Goal: Check status: Check status

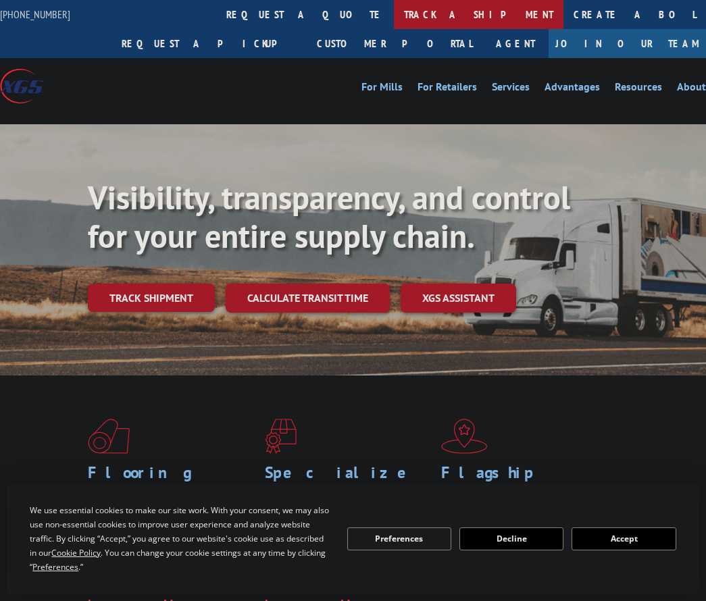
click at [394, 10] on link "track a shipment" at bounding box center [479, 14] width 170 height 29
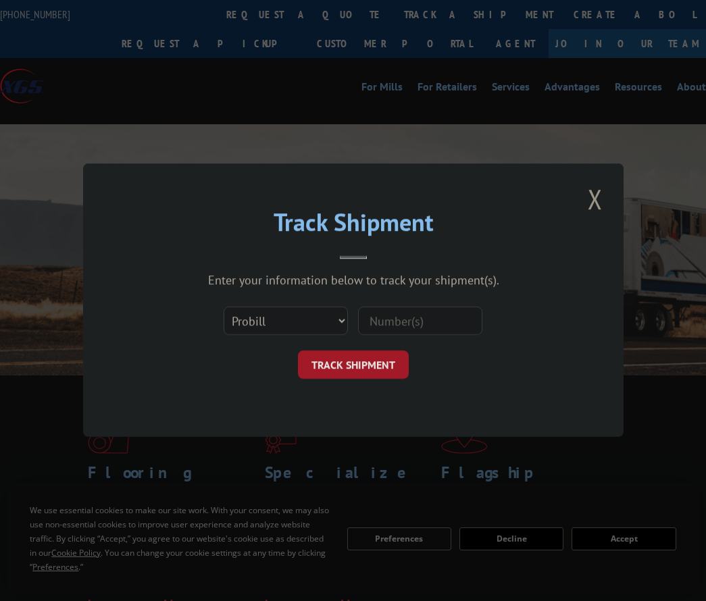
click at [383, 327] on input at bounding box center [420, 321] width 124 height 28
type input "248246"
click button "TRACK SHIPMENT" at bounding box center [353, 365] width 111 height 28
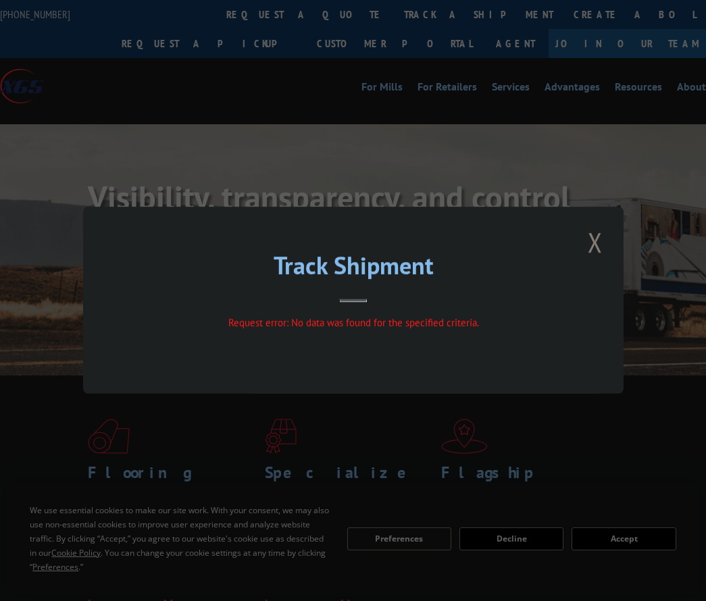
click at [600, 241] on button "Close modal" at bounding box center [595, 242] width 23 height 37
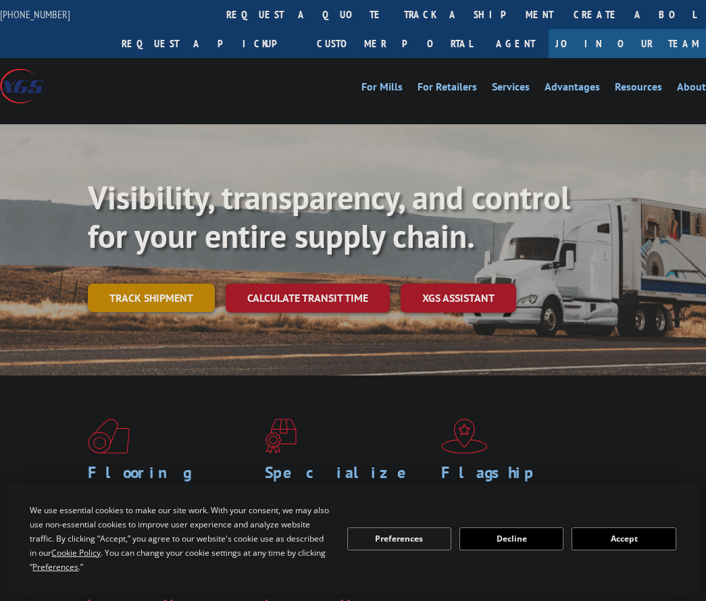
click at [151, 303] on link "Track shipment" at bounding box center [151, 298] width 127 height 28
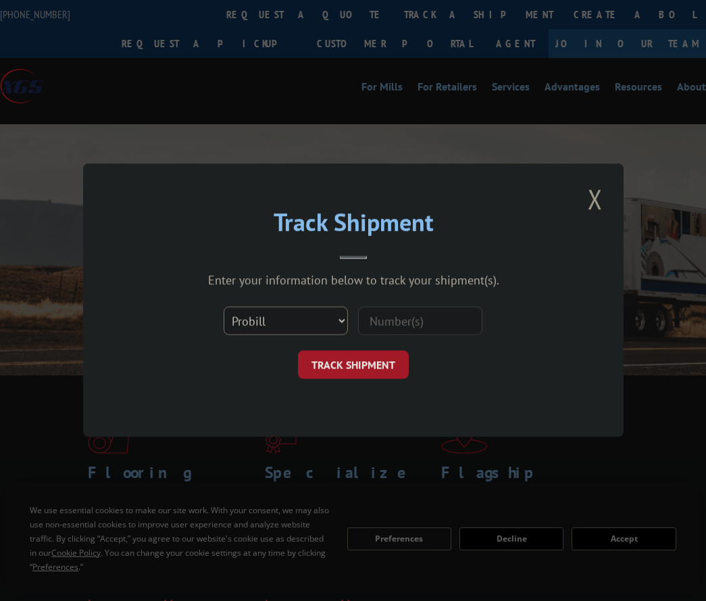
click at [333, 320] on select "Select category... Probill BOL PO" at bounding box center [286, 321] width 124 height 28
select select "po"
click at [224, 307] on select "Select category... Probill BOL PO" at bounding box center [286, 321] width 124 height 28
click at [374, 320] on input at bounding box center [420, 321] width 124 height 28
click at [396, 322] on input at bounding box center [420, 321] width 124 height 28
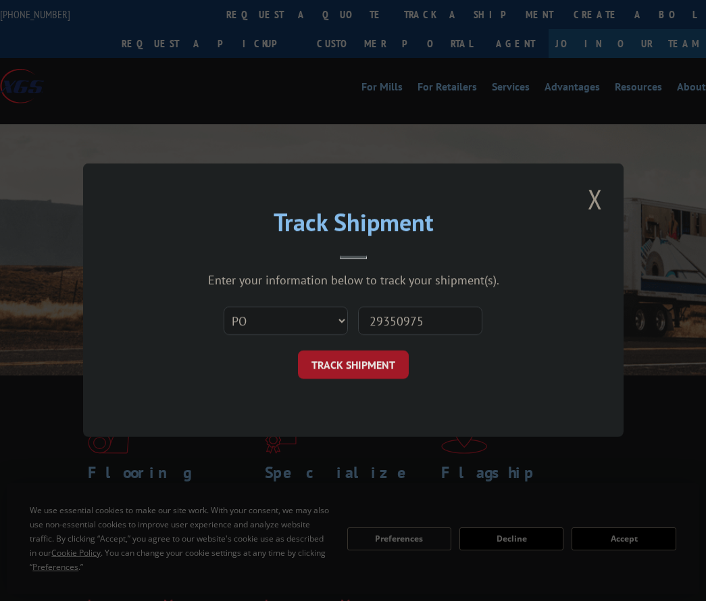
type input "293509753"
click at [368, 358] on button "TRACK SHIPMENT" at bounding box center [353, 365] width 111 height 28
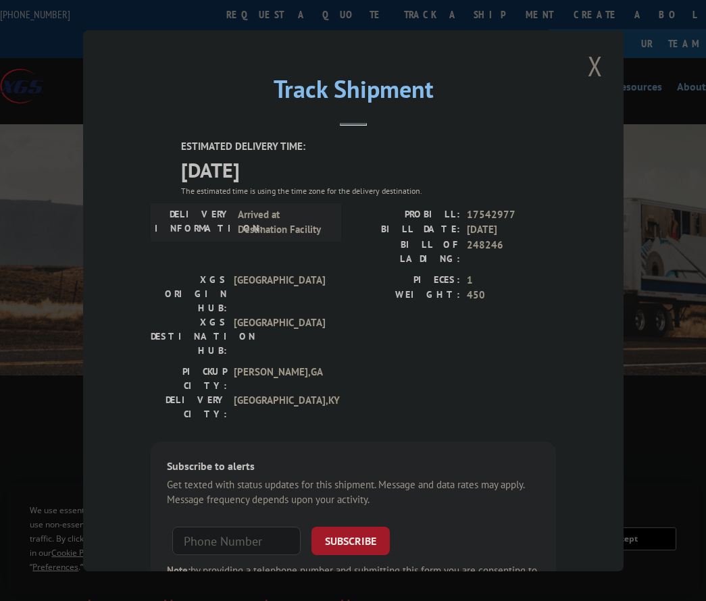
click at [584, 61] on button "Close modal" at bounding box center [595, 65] width 23 height 37
